Goal: Transaction & Acquisition: Purchase product/service

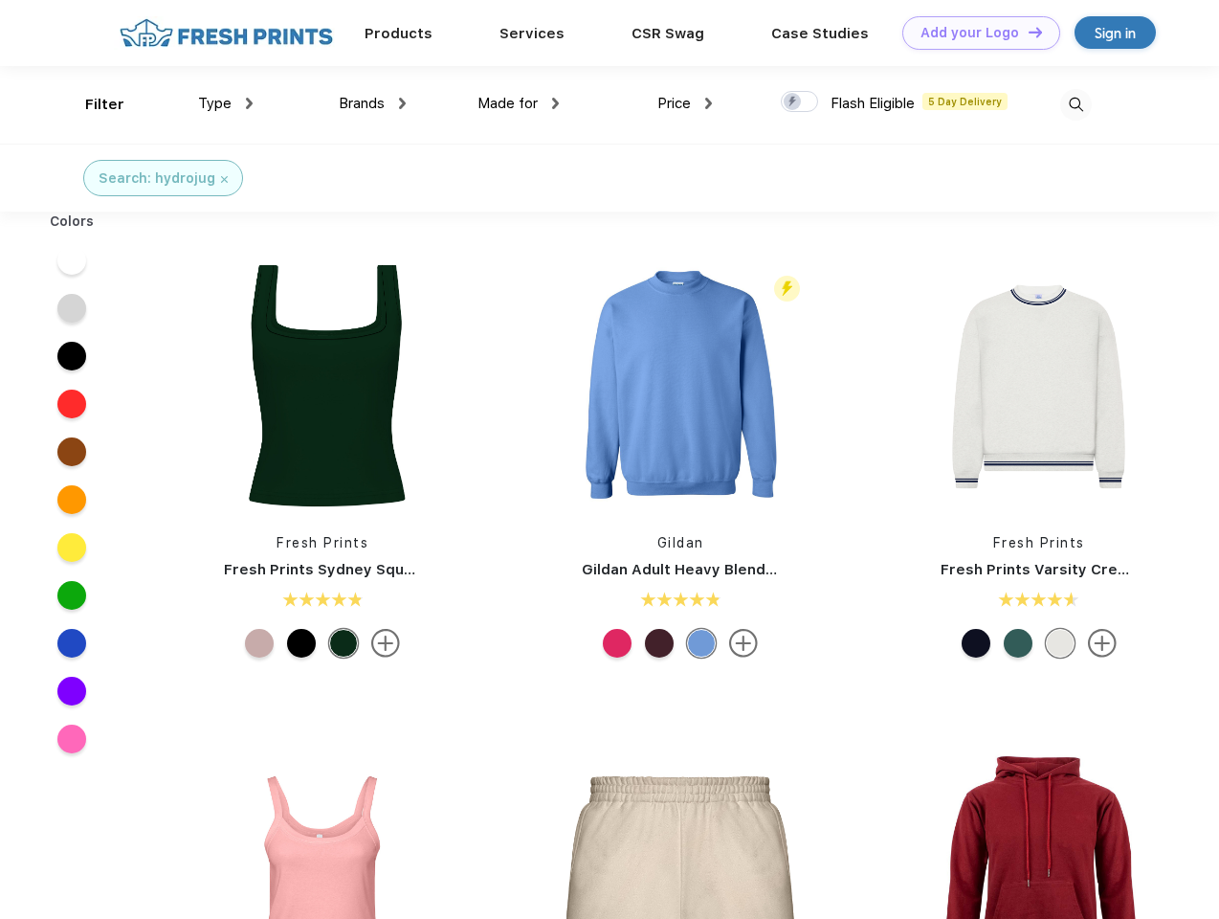
click at [974, 33] on link "Add your Logo Design Tool" at bounding box center [982, 33] width 158 height 34
click at [0, 0] on div "Design Tool" at bounding box center [0, 0] width 0 height 0
click at [1027, 32] on link "Add your Logo Design Tool" at bounding box center [982, 33] width 158 height 34
click at [92, 104] on div "Filter" at bounding box center [104, 105] width 39 height 22
click at [226, 103] on span "Type" at bounding box center [215, 103] width 34 height 17
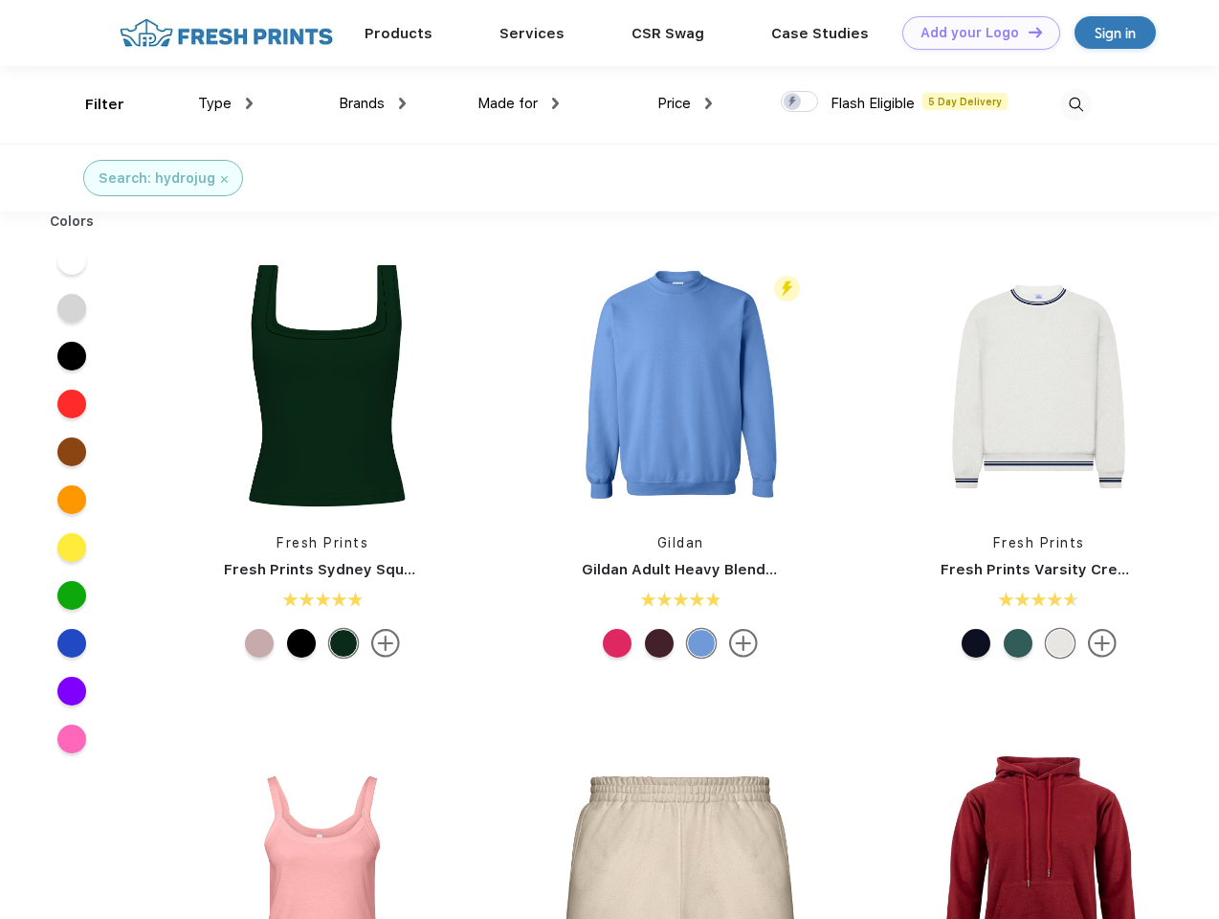
click at [372, 103] on span "Brands" at bounding box center [362, 103] width 46 height 17
click at [519, 103] on span "Made for" at bounding box center [508, 103] width 60 height 17
click at [685, 103] on span "Price" at bounding box center [675, 103] width 34 height 17
click at [800, 102] on div at bounding box center [799, 101] width 37 height 21
click at [794, 102] on input "checkbox" at bounding box center [787, 96] width 12 height 12
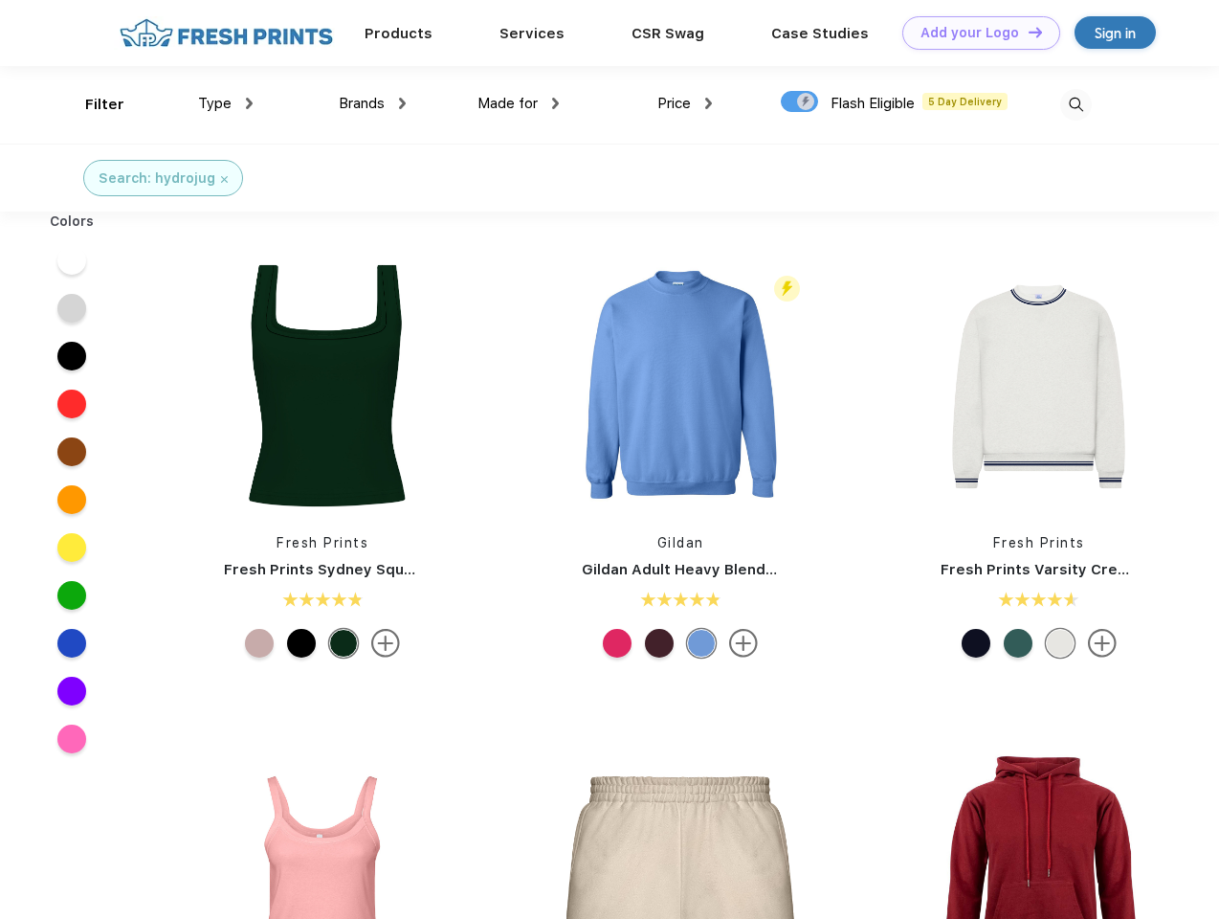
click at [1076, 104] on img at bounding box center [1077, 105] width 32 height 32
